Goal: Ask a question

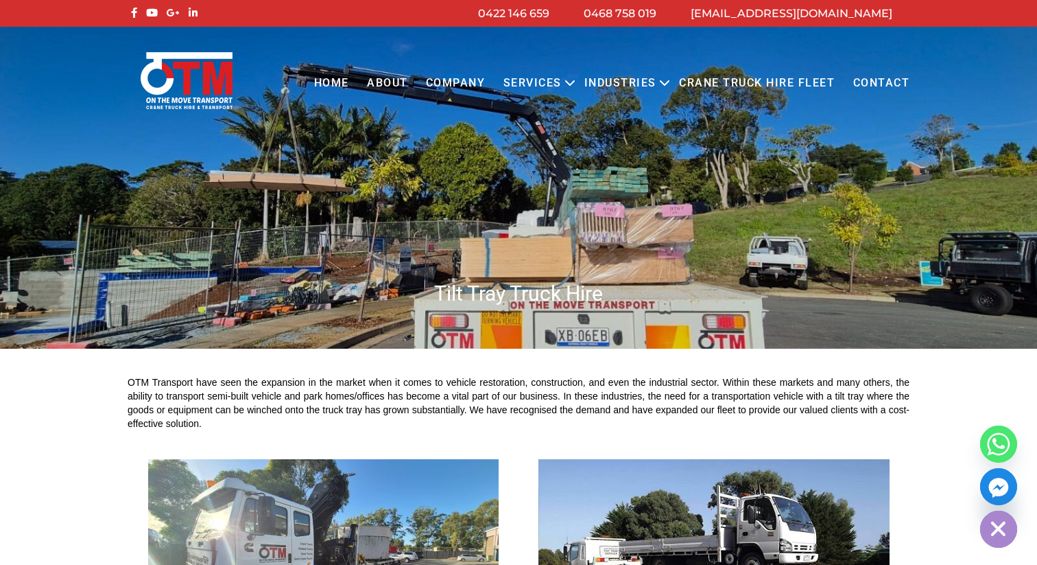
scroll to position [2432, 0]
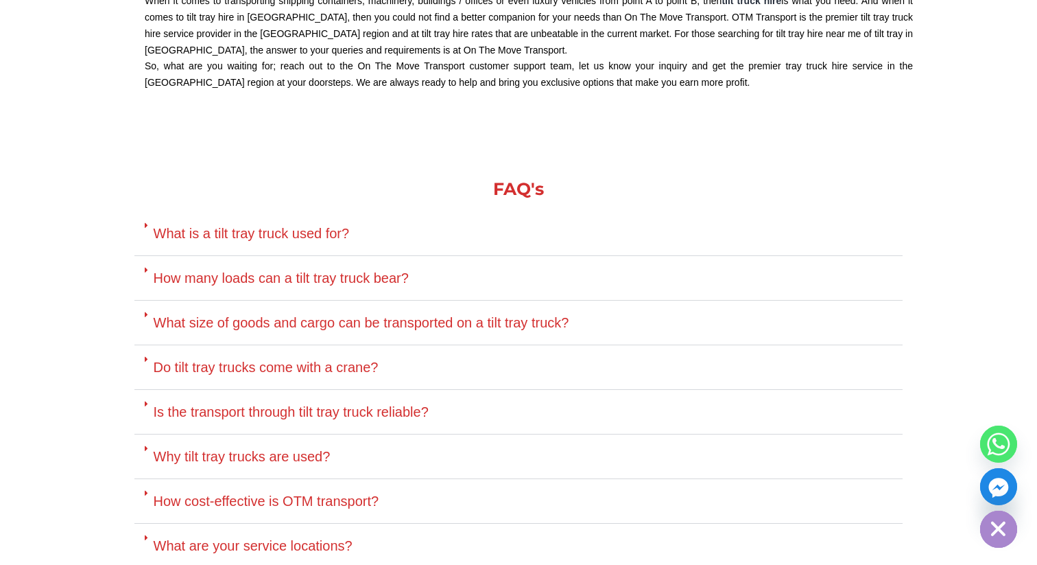
click at [236, 322] on link "What size of goods and cargo can be transported on a tilt tray truck?" at bounding box center [362, 322] width 416 height 15
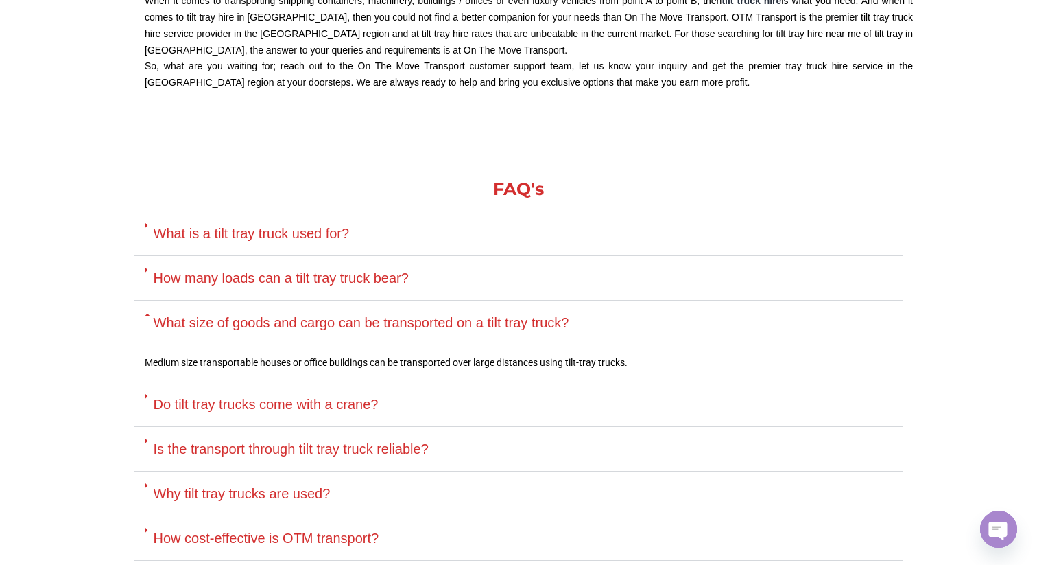
click at [206, 322] on link "What size of goods and cargo can be transported on a tilt tray truck?" at bounding box center [362, 322] width 416 height 15
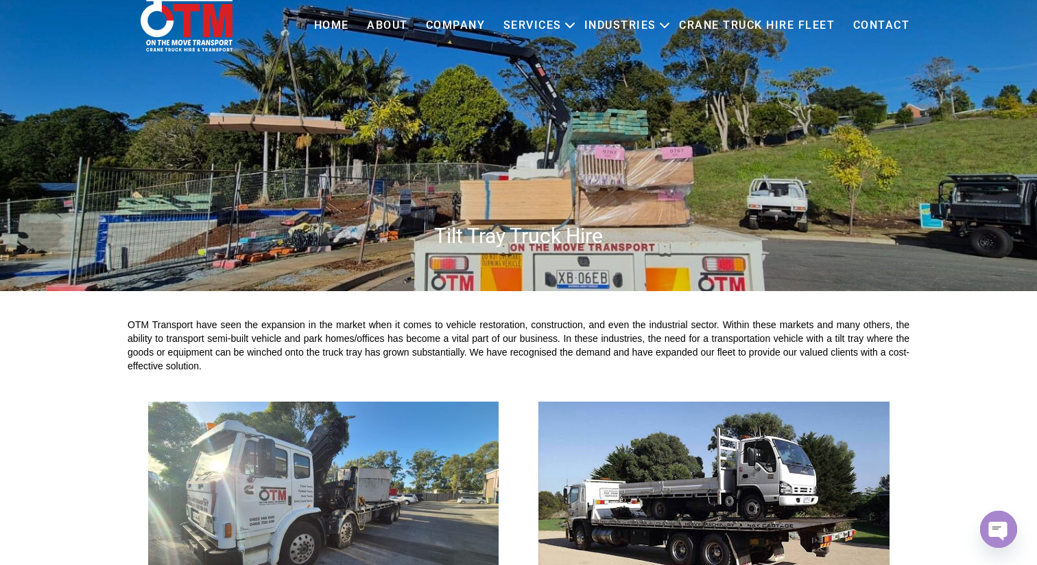
scroll to position [68, 0]
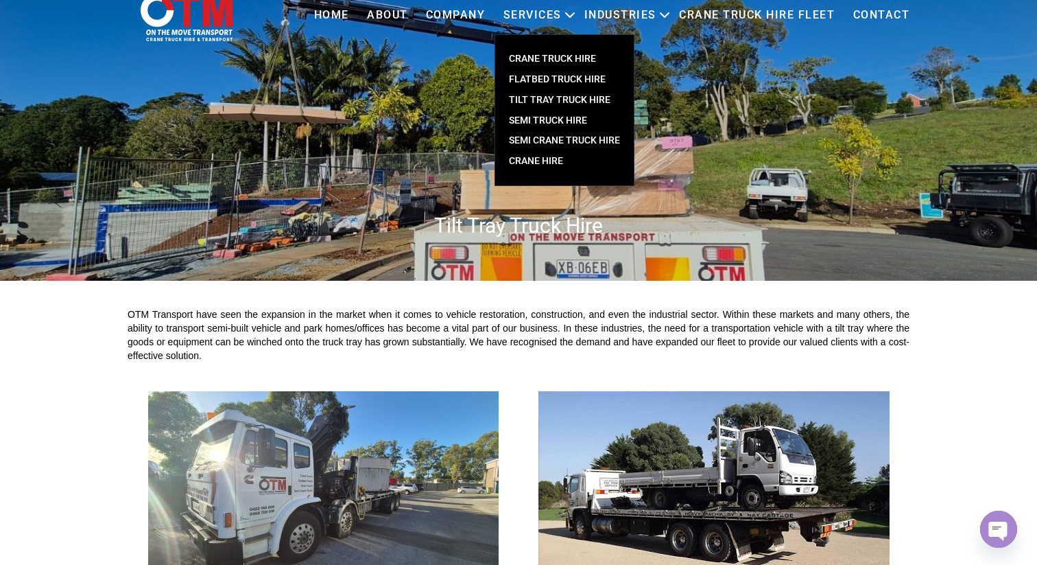
click at [546, 97] on link "TILT TRAY TRUCK HIRE" at bounding box center [564, 100] width 139 height 21
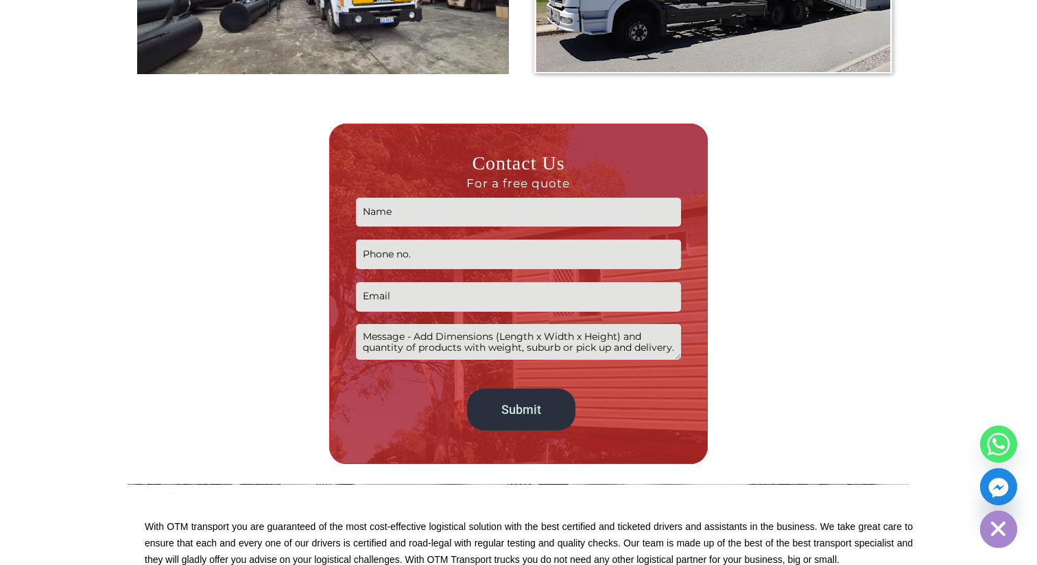
scroll to position [1496, 0]
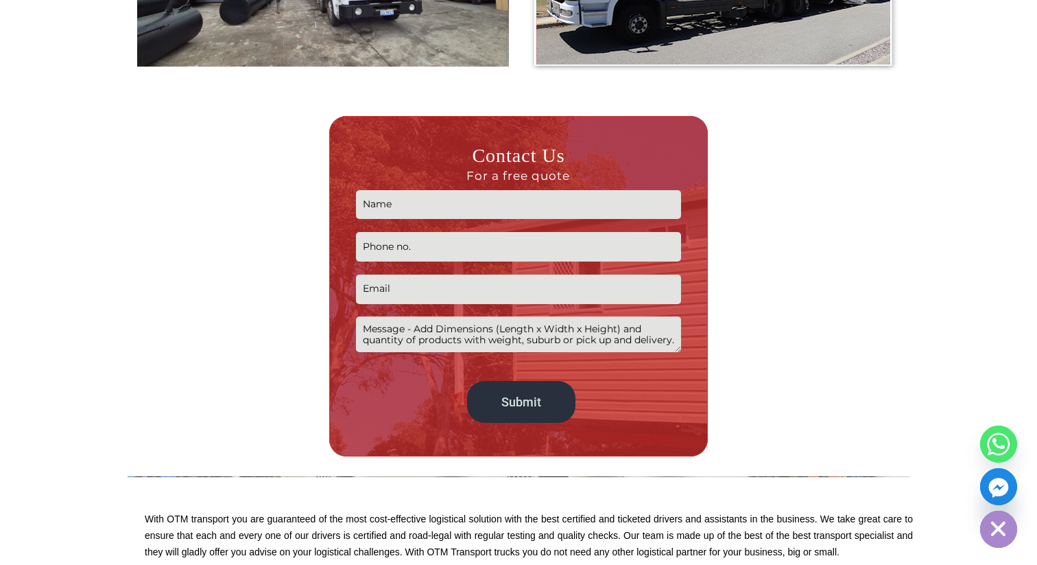
click at [473, 204] on input "Contact form" at bounding box center [518, 204] width 324 height 29
click at [403, 341] on textarea "Contact form" at bounding box center [518, 333] width 324 height 35
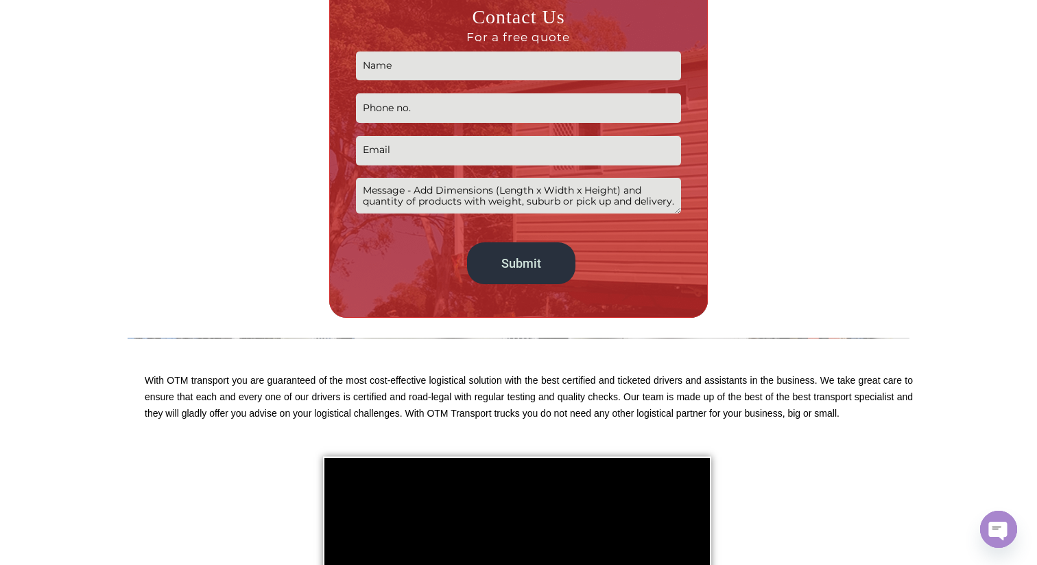
scroll to position [1635, 0]
